Goal: Task Accomplishment & Management: Complete application form

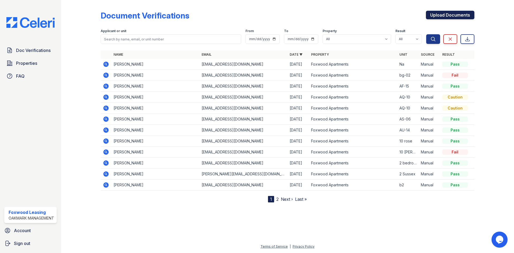
click at [448, 13] on link "Upload Documents" at bounding box center [450, 15] width 48 height 9
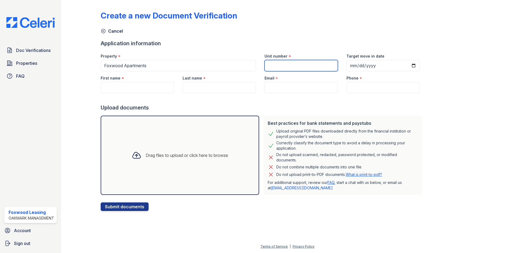
click at [275, 65] on input "Unit number" at bounding box center [300, 65] width 73 height 11
type input "na"
click at [154, 82] on input "First name" at bounding box center [137, 87] width 73 height 11
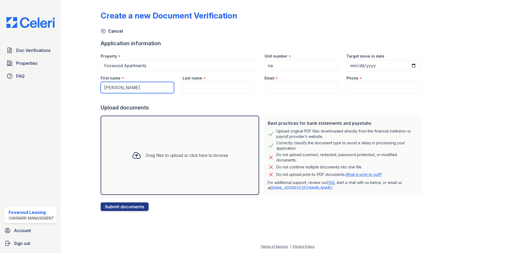
type input "[PERSON_NAME]"
click at [288, 86] on input "Email" at bounding box center [300, 87] width 73 height 11
paste input "[EMAIL_ADDRESS][DOMAIN_NAME]"
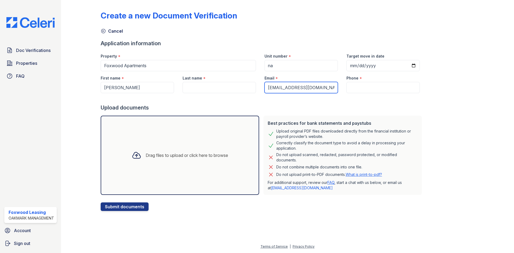
type input "[EMAIL_ADDRESS][DOMAIN_NAME]"
click at [232, 90] on input "Last name" at bounding box center [219, 87] width 73 height 11
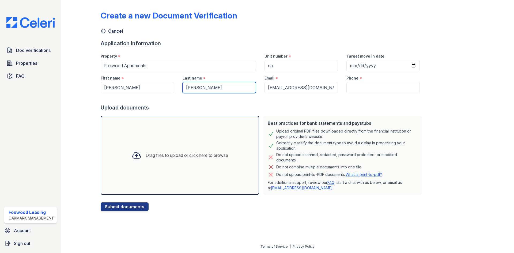
type input "[PERSON_NAME]"
click at [358, 88] on input "Phone" at bounding box center [382, 87] width 73 height 11
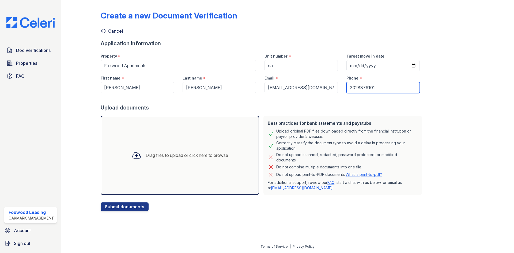
type input "3028876101"
click at [258, 101] on div at bounding box center [262, 98] width 323 height 11
click at [157, 141] on div "Drag files to upload or click here to browse" at bounding box center [180, 155] width 158 height 79
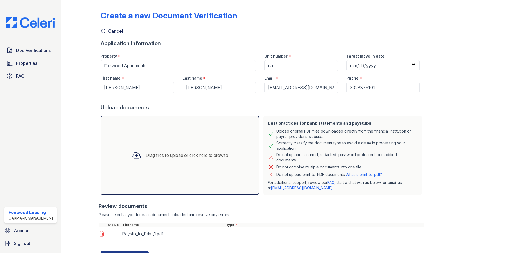
scroll to position [25, 0]
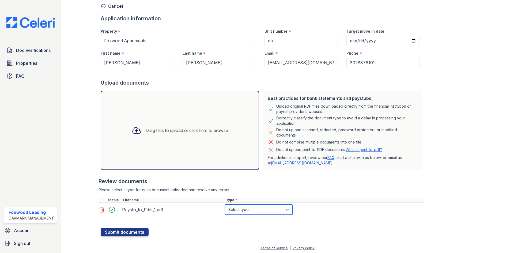
click at [247, 212] on select "Select type Paystub Bank Statement Offer Letter Tax Documents Benefit Award Let…" at bounding box center [259, 209] width 68 height 10
select select "paystub"
click at [225, 204] on select "Select type Paystub Bank Statement Offer Letter Tax Documents Benefit Award Let…" at bounding box center [259, 209] width 68 height 10
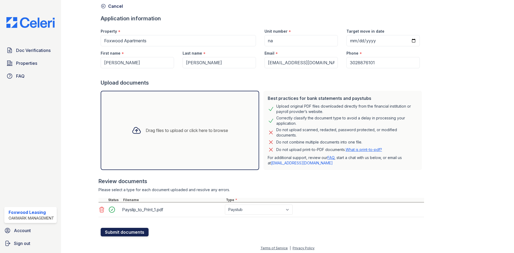
drag, startPoint x: 119, startPoint y: 231, endPoint x: 122, endPoint y: 229, distance: 3.4
click at [119, 231] on button "Submit documents" at bounding box center [125, 232] width 48 height 9
